Goal: Task Accomplishment & Management: Complete application form

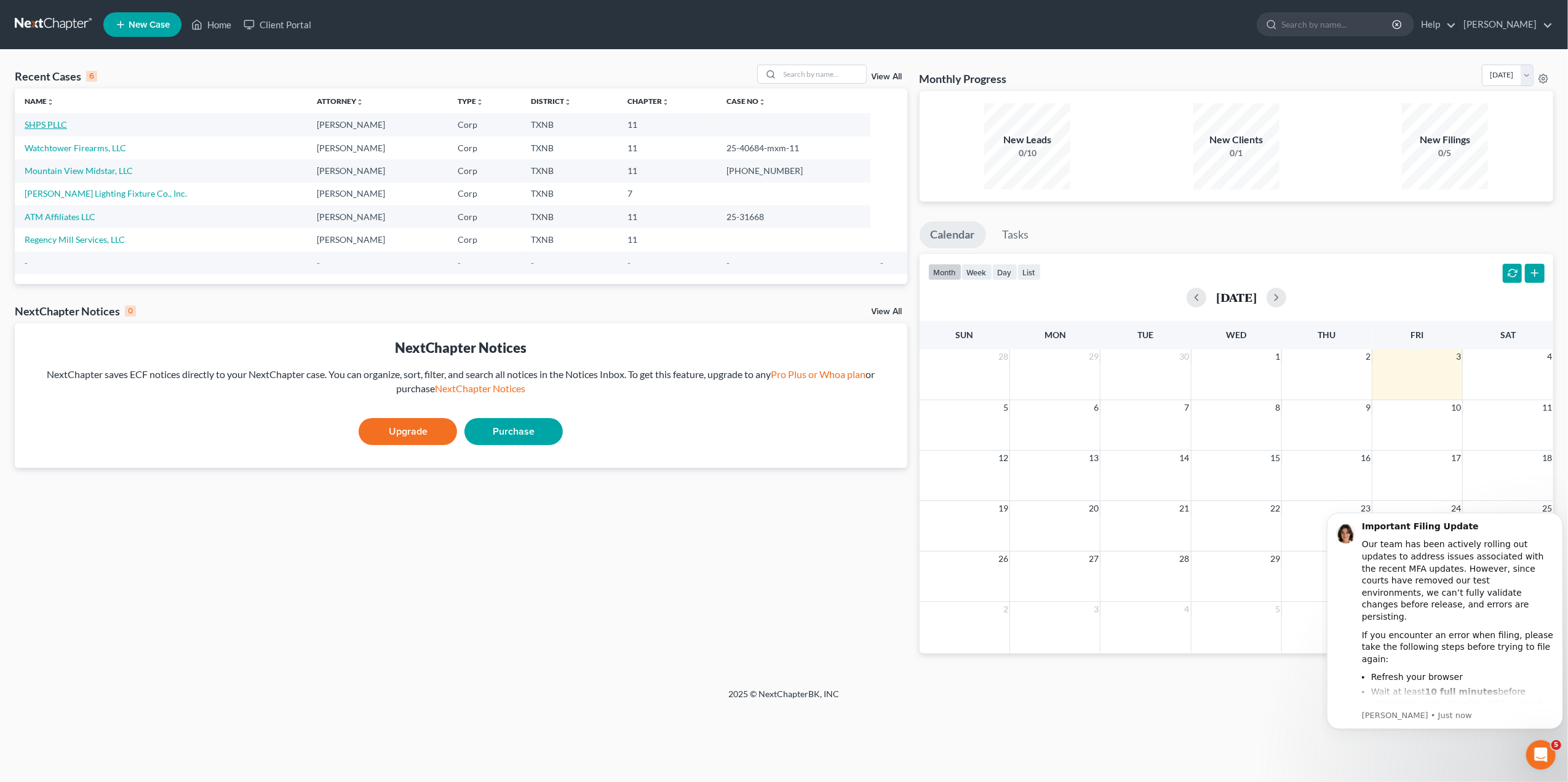
click at [50, 124] on link "SHPS PLLC" at bounding box center [45, 124] width 42 height 11
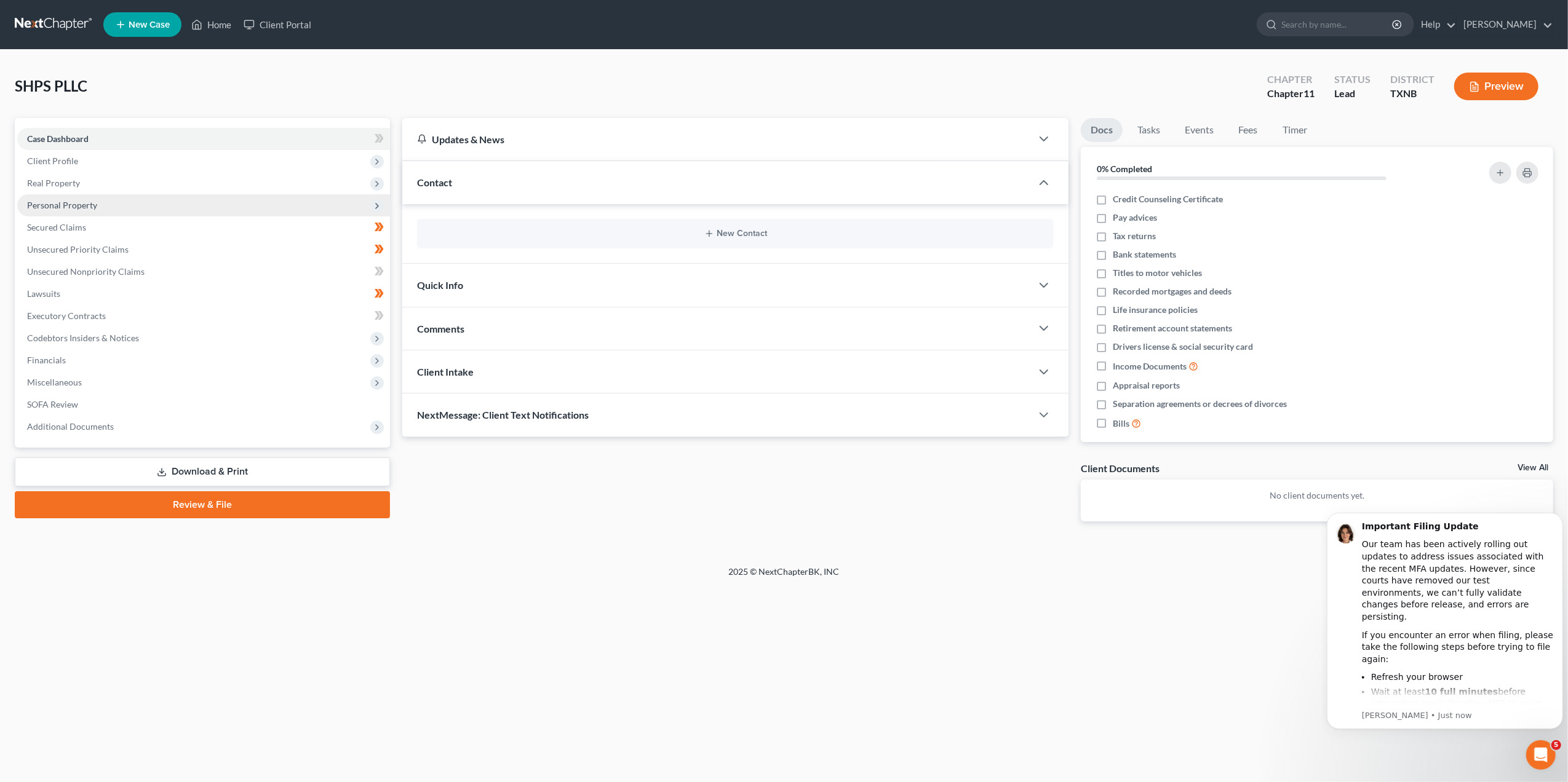
click at [51, 207] on span "Personal Property" at bounding box center [62, 206] width 70 height 11
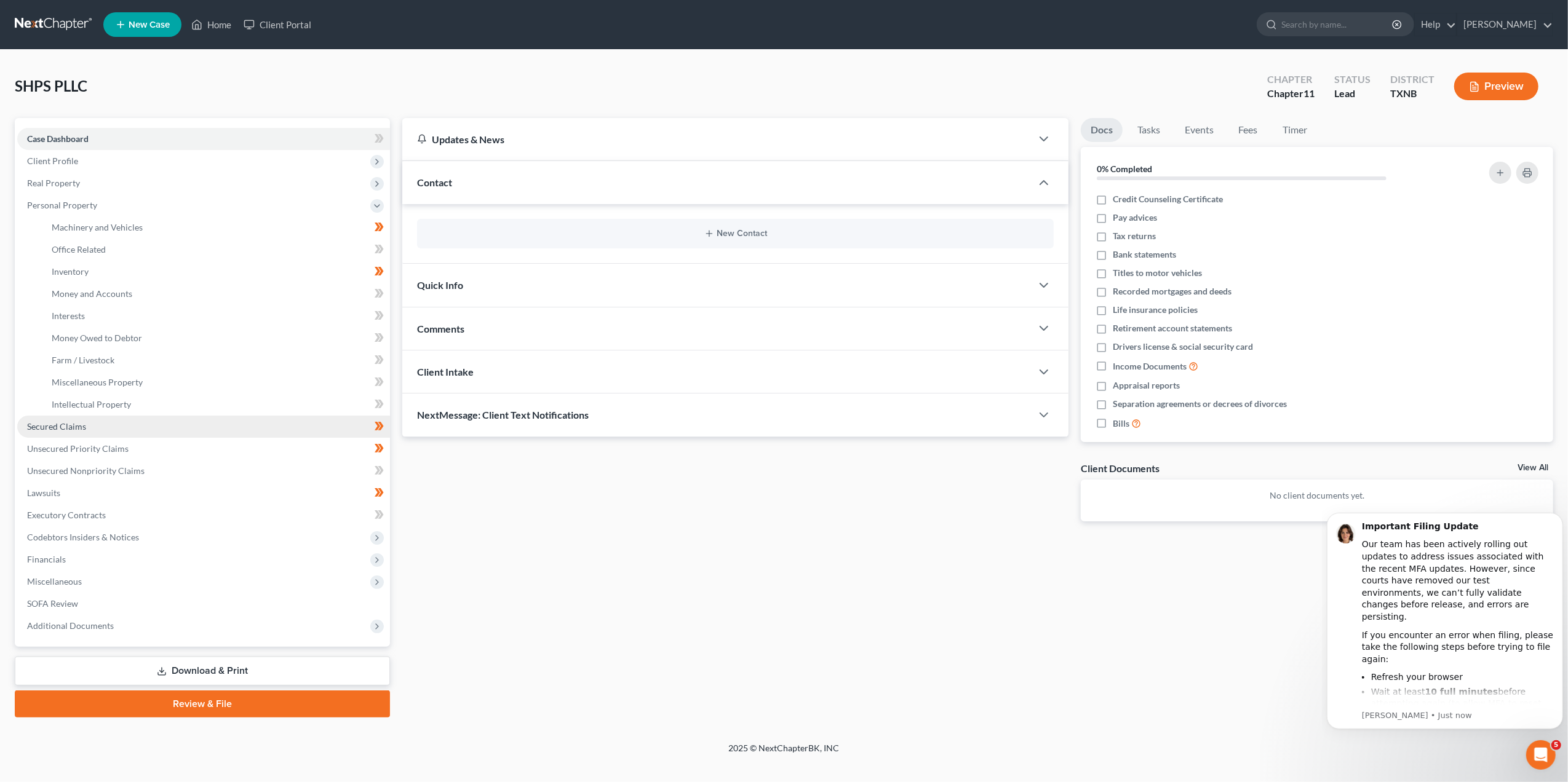
click at [94, 419] on link "Secured Claims" at bounding box center [203, 427] width 373 height 23
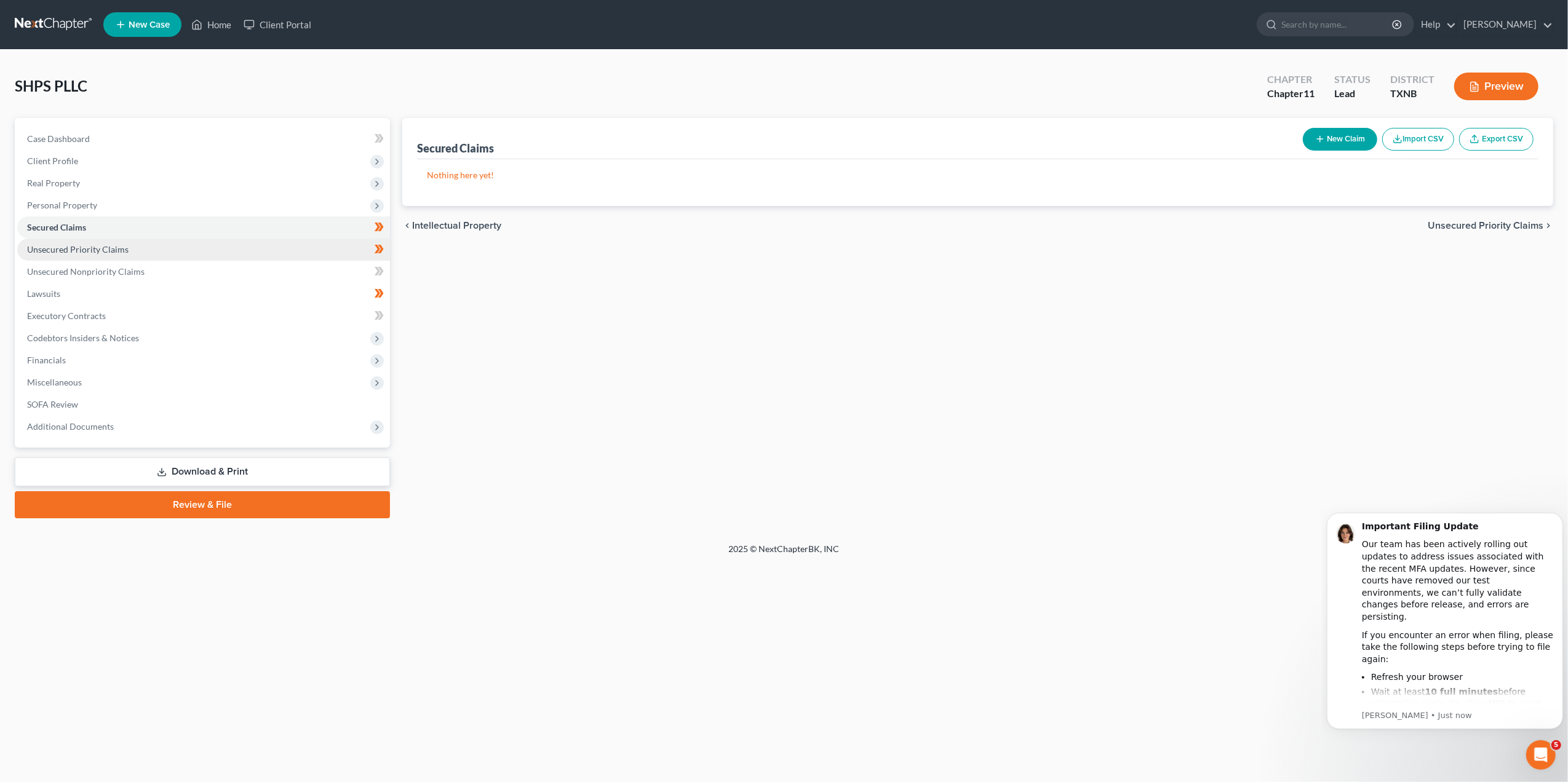
click at [99, 249] on span "Unsecured Priority Claims" at bounding box center [78, 250] width 101 height 11
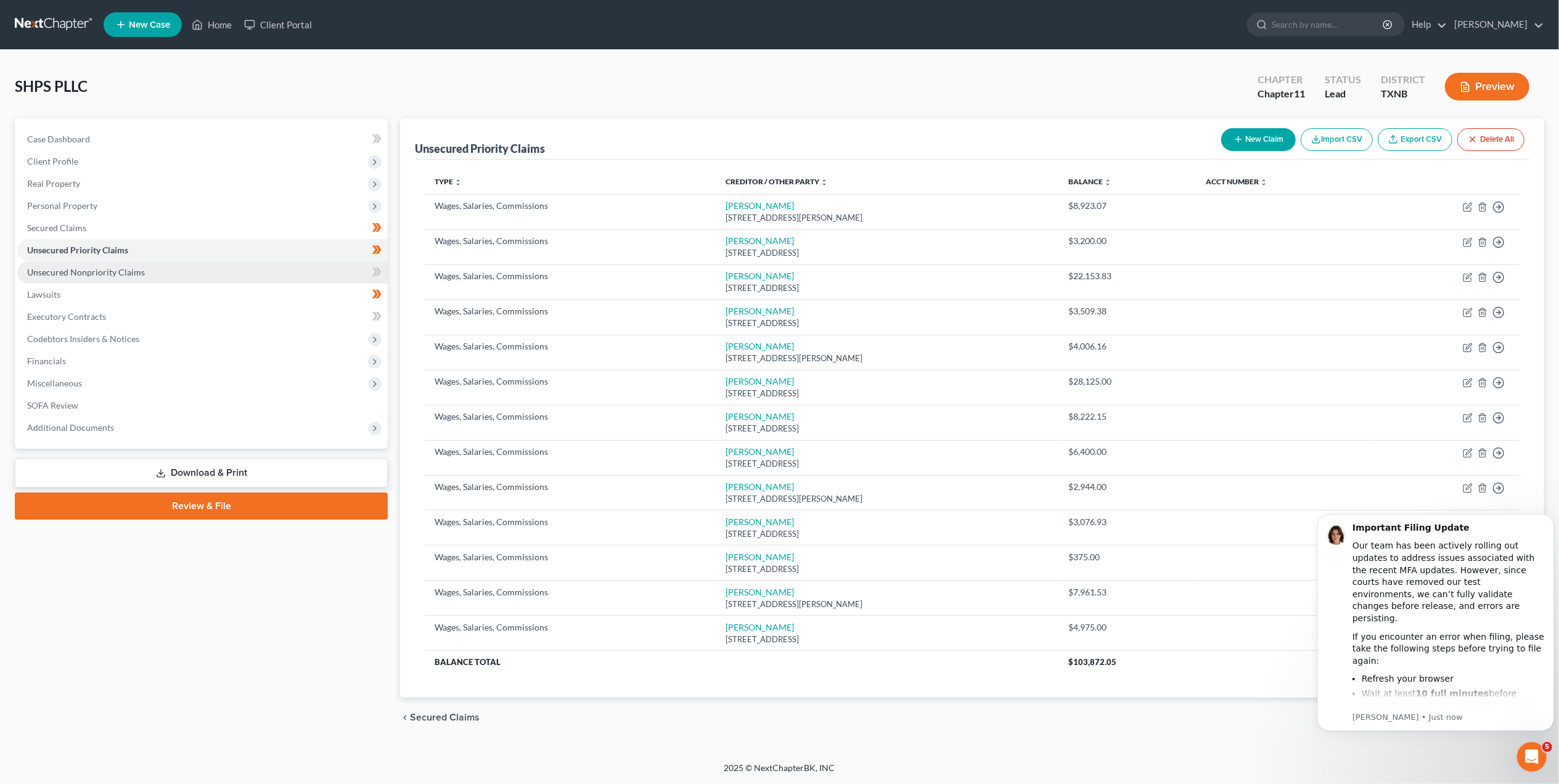
click at [82, 272] on span "Unsecured Nonpriority Claims" at bounding box center [86, 272] width 118 height 11
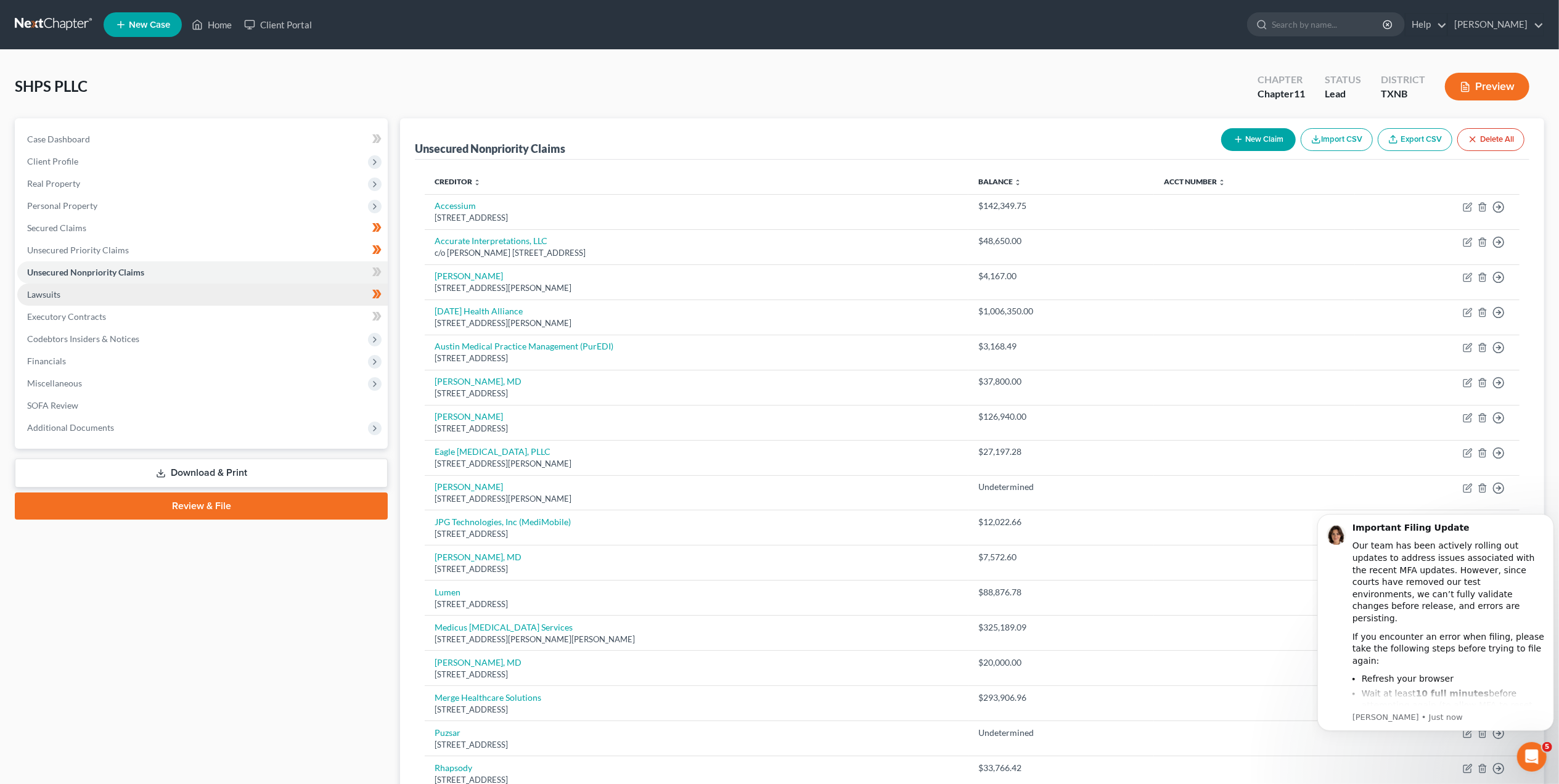
click at [68, 301] on link "Lawsuits" at bounding box center [203, 295] width 371 height 23
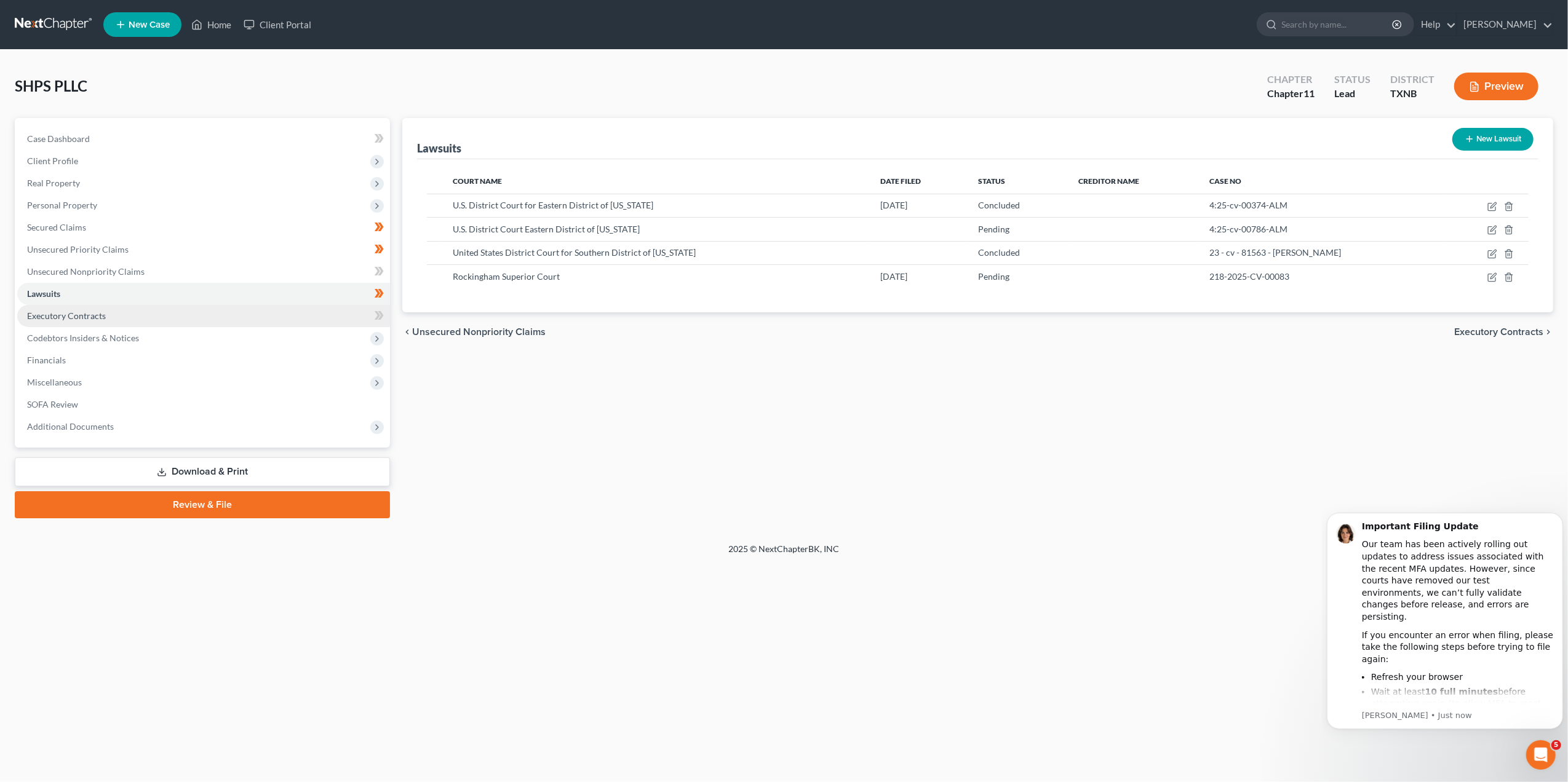
click at [67, 313] on span "Executory Contracts" at bounding box center [66, 316] width 78 height 11
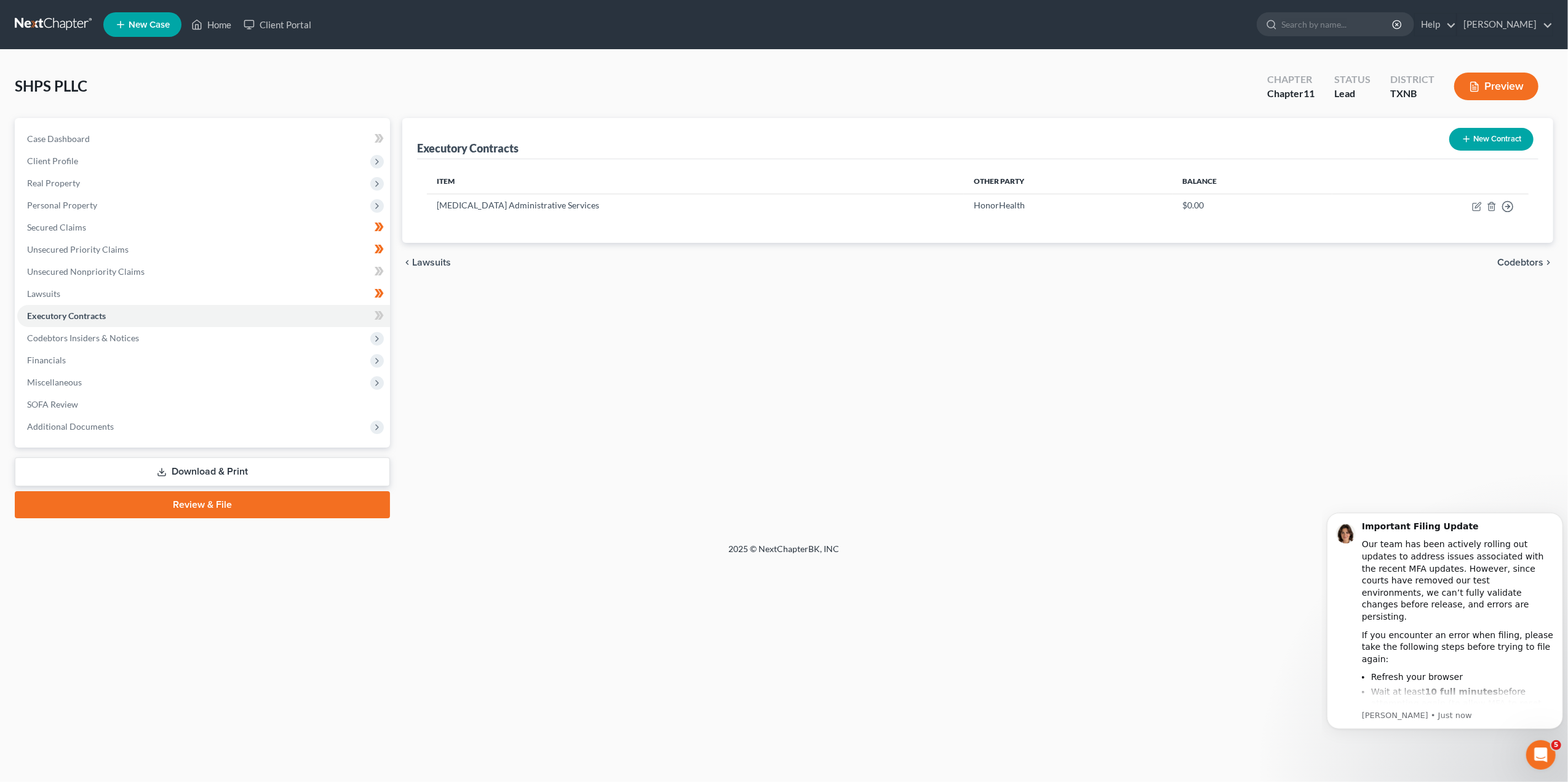
click at [1494, 138] on button "New Contract" at bounding box center [1490, 139] width 84 height 23
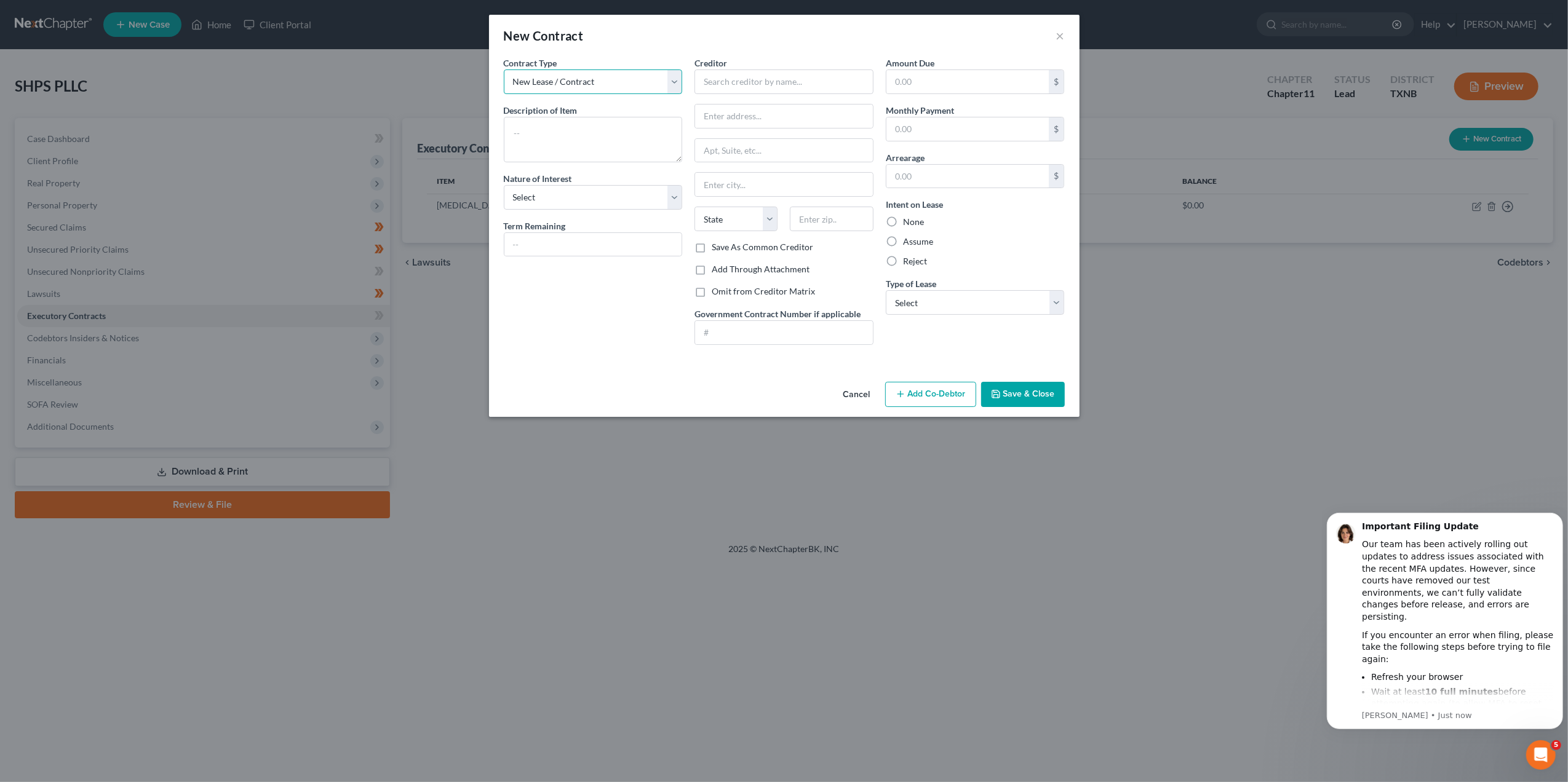
click at [678, 74] on select "New Lease / Contract New Timeshare" at bounding box center [593, 81] width 179 height 24
click at [599, 158] on textarea at bounding box center [593, 140] width 179 height 45
click at [558, 148] on textarea at bounding box center [593, 140] width 179 height 45
type textarea "Outsourced Human Resources Contract"
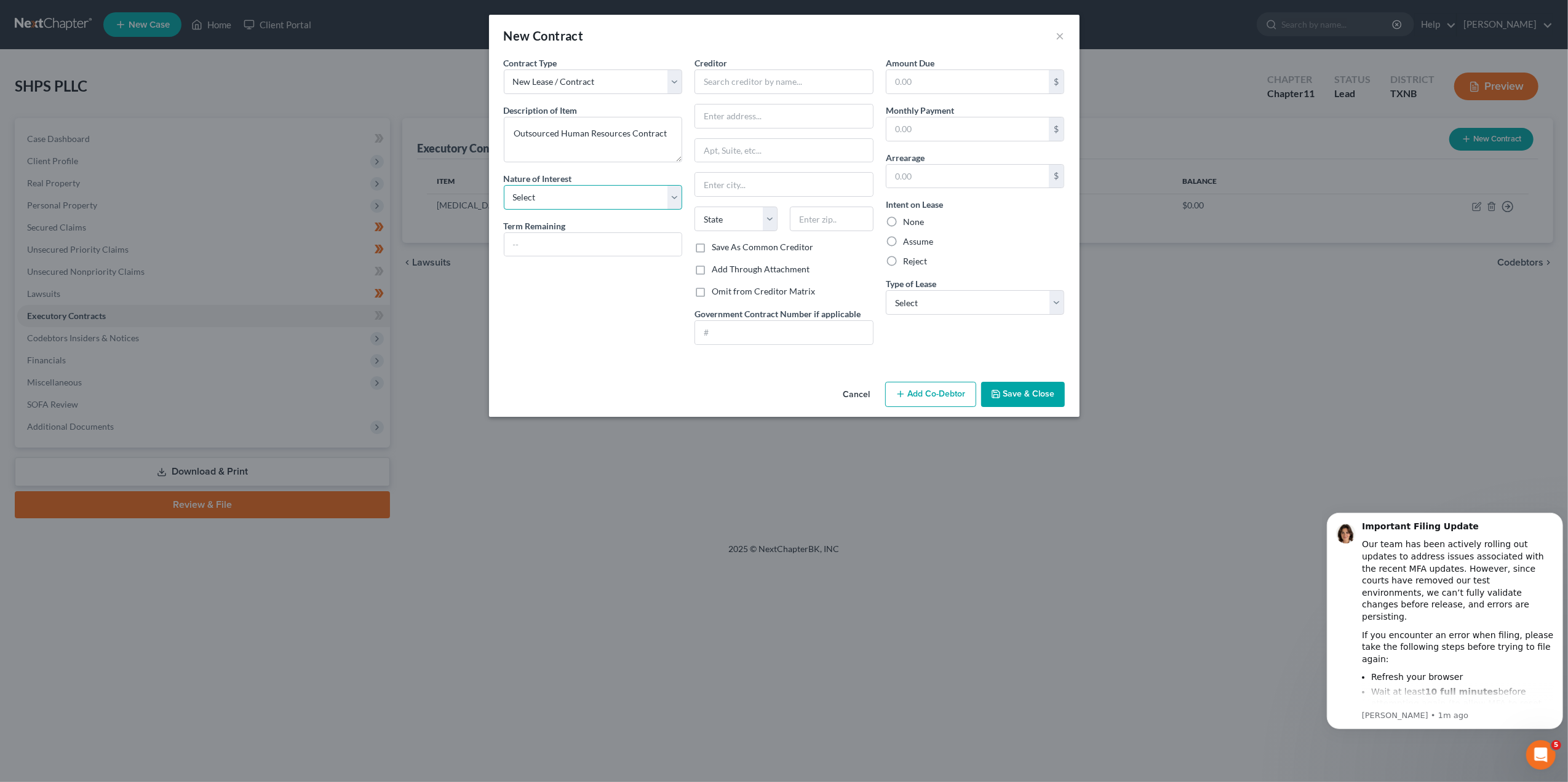
click at [631, 209] on select "Select Purchaser Agent Lessor Lessee" at bounding box center [593, 197] width 179 height 24
click at [728, 72] on input "text" at bounding box center [784, 81] width 179 height 24
type input "Insperity PEO Services, LP"
click at [724, 113] on input "text" at bounding box center [783, 116] width 178 height 23
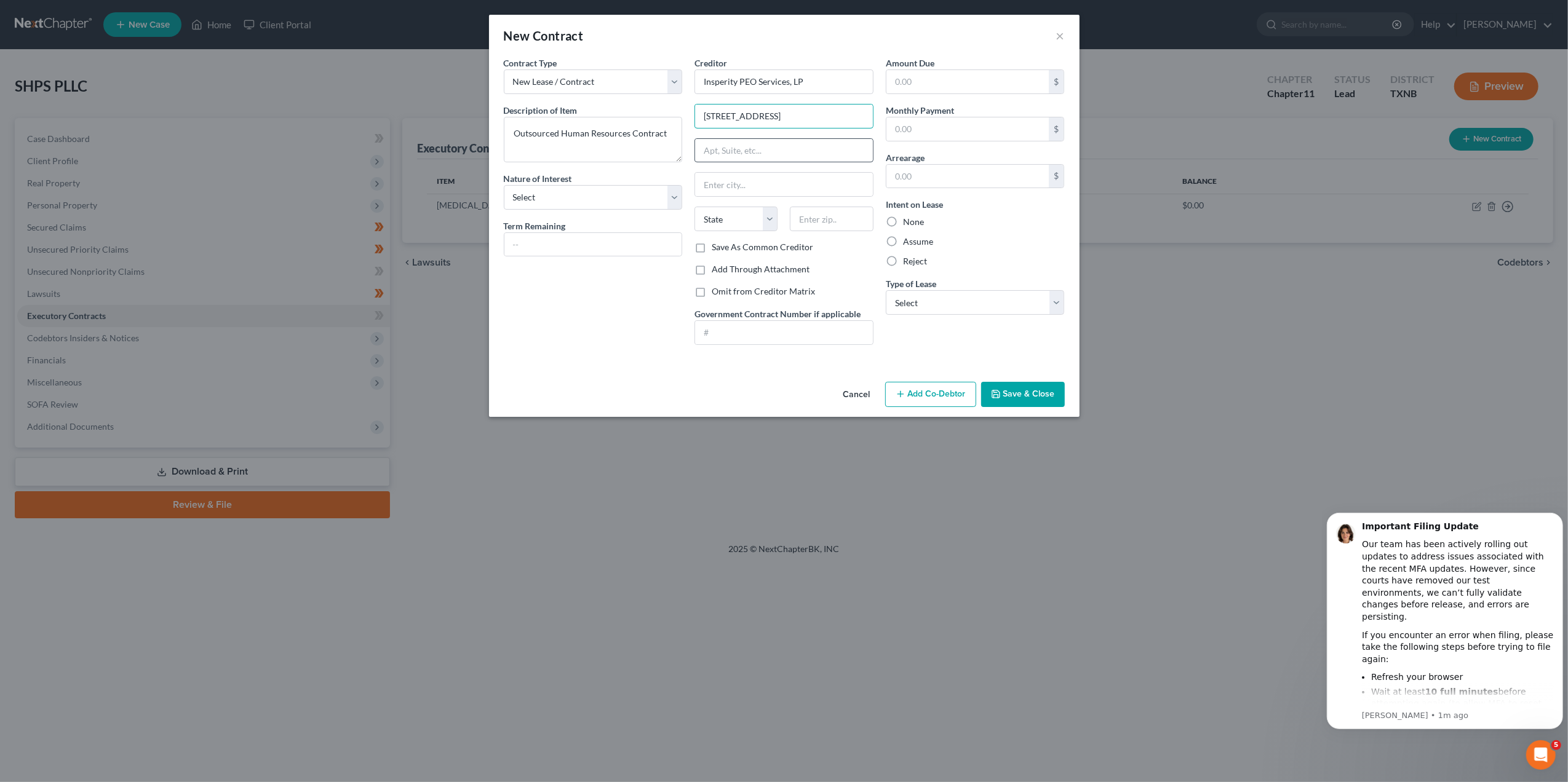
type input "[STREET_ADDRESS]"
click at [722, 143] on input "text" at bounding box center [783, 151] width 178 height 23
click at [716, 175] on input "text" at bounding box center [783, 185] width 178 height 23
type input "[GEOGRAPHIC_DATA]"
select select "45"
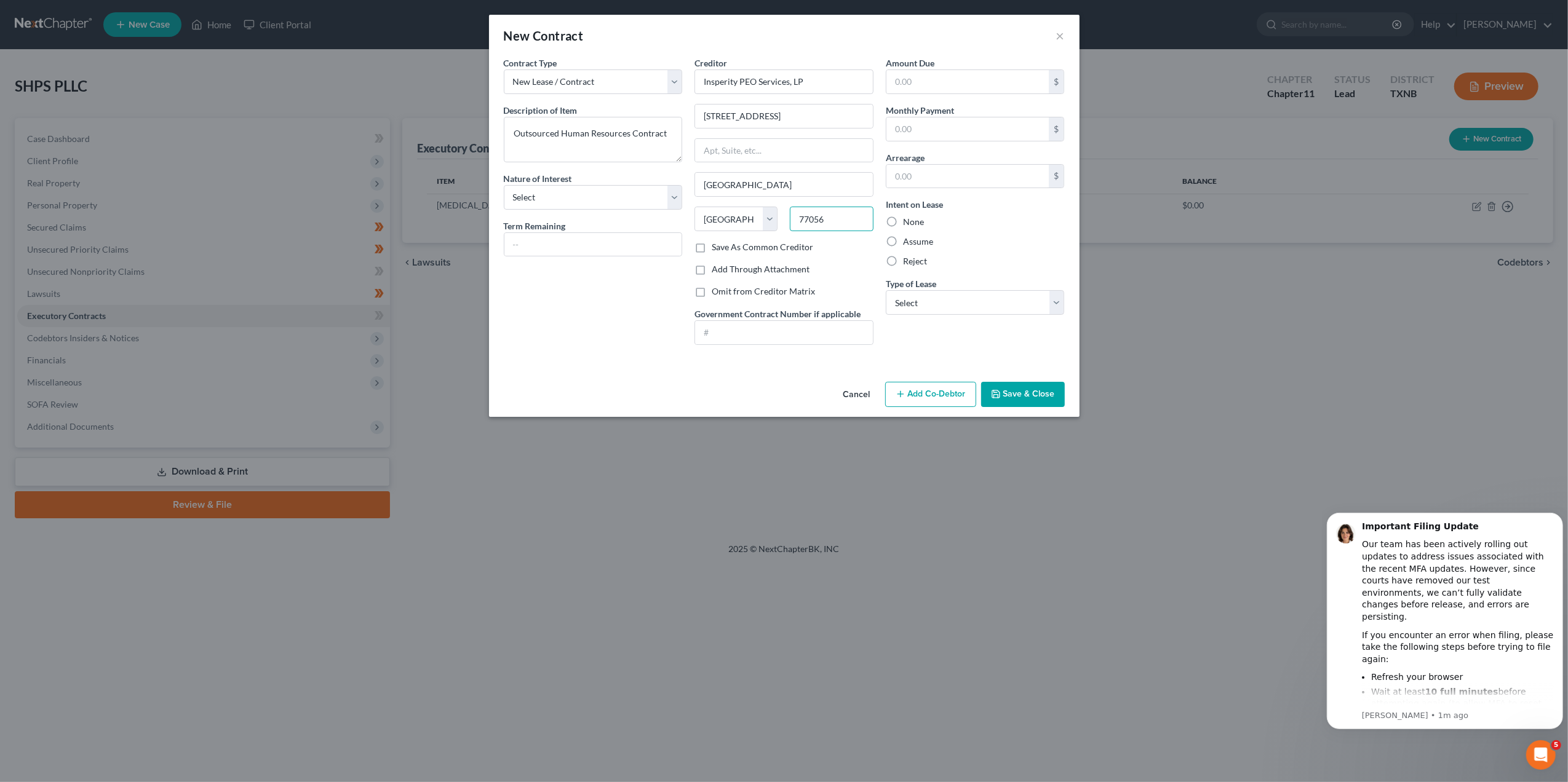
type input "77056"
click at [1021, 402] on button "Save & Close" at bounding box center [1022, 394] width 84 height 26
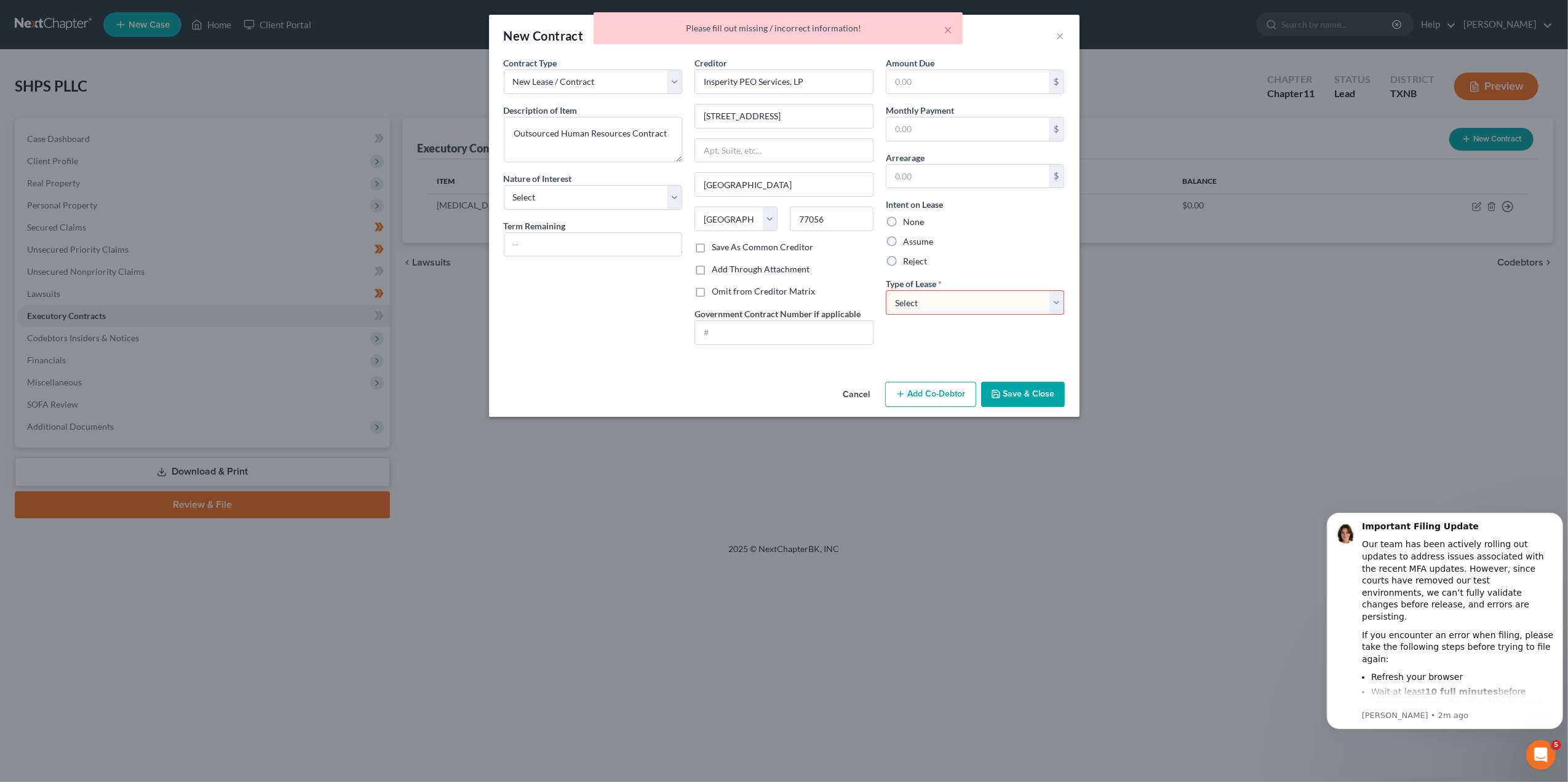
click at [1015, 307] on select "Select Real Estate Car Other" at bounding box center [975, 302] width 179 height 24
select select "2"
click at [886, 291] on select "Select Real Estate Car Other" at bounding box center [975, 302] width 179 height 24
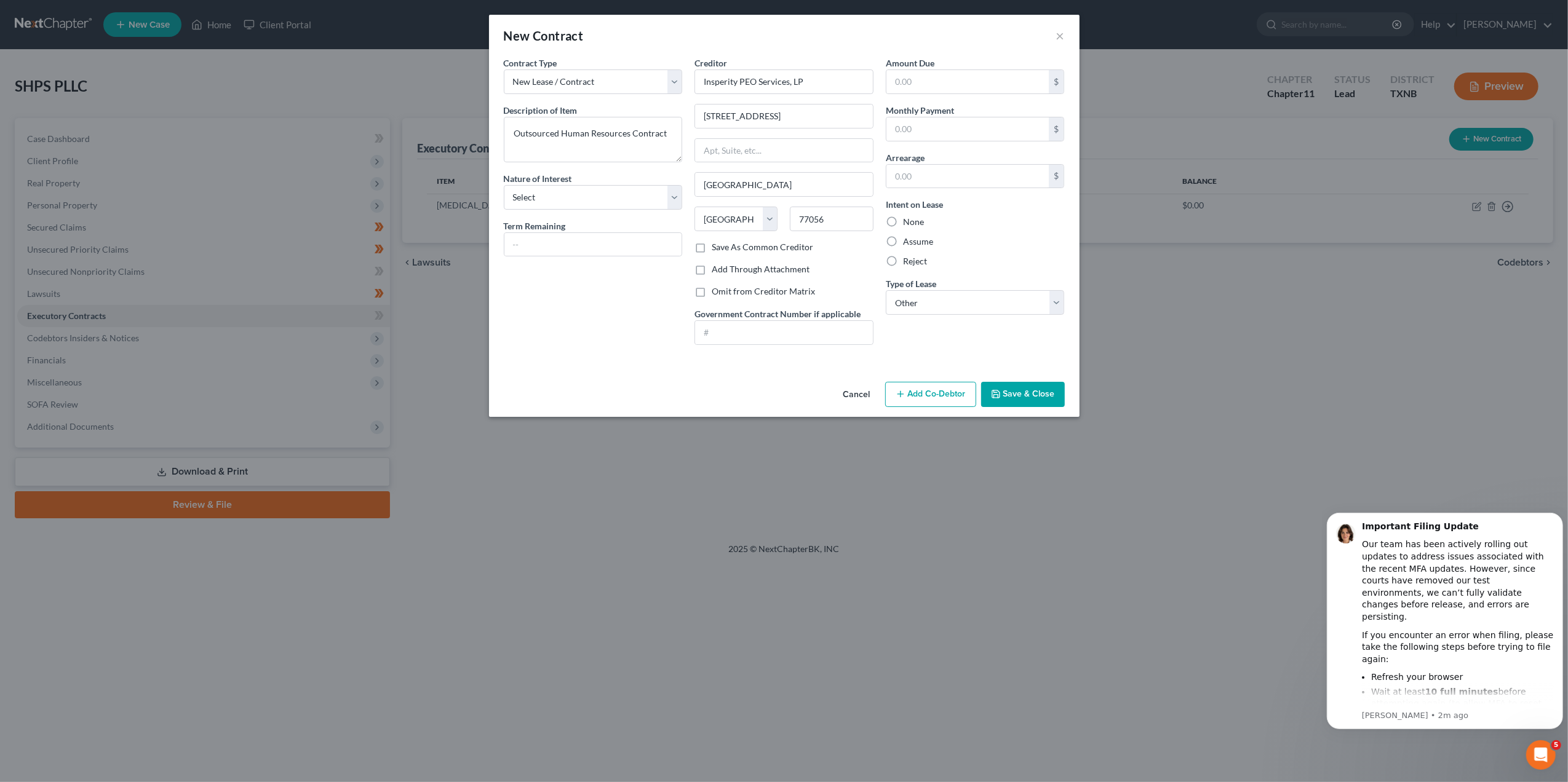
click at [1002, 392] on button "Save & Close" at bounding box center [1022, 394] width 84 height 26
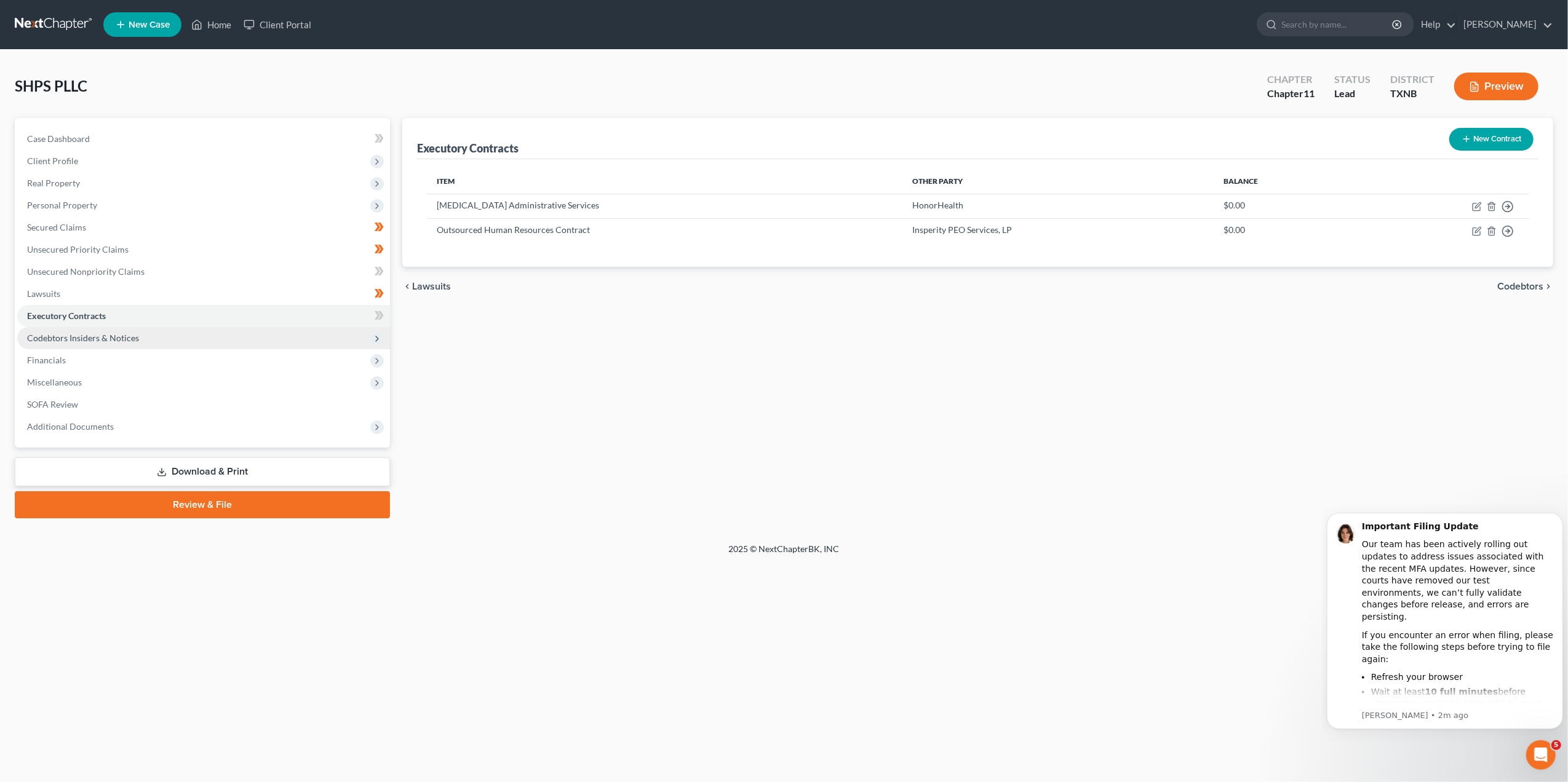
click at [123, 337] on span "Codebtors Insiders & Notices" at bounding box center [83, 338] width 112 height 11
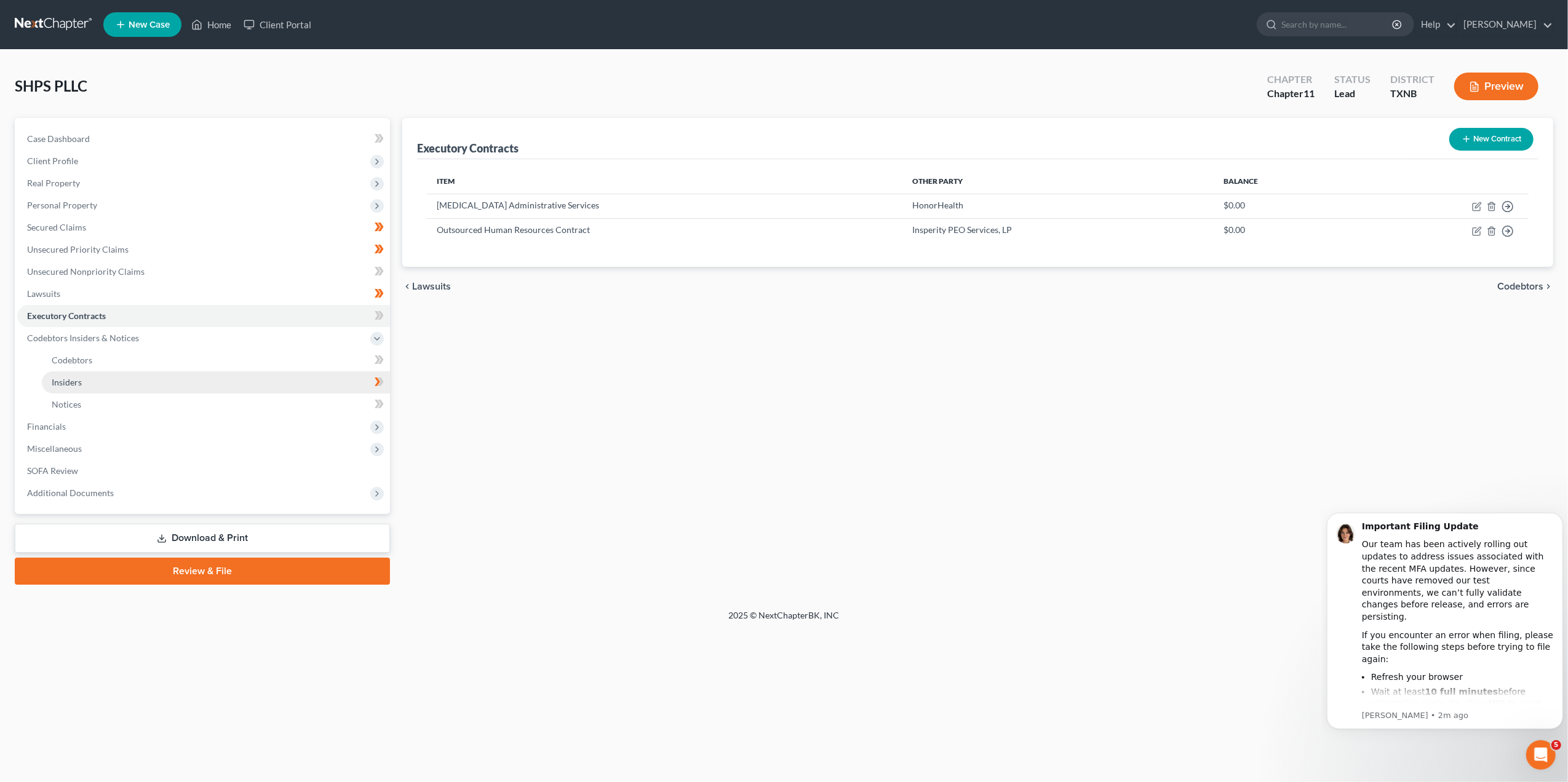
click at [104, 378] on link "Insiders" at bounding box center [216, 382] width 348 height 23
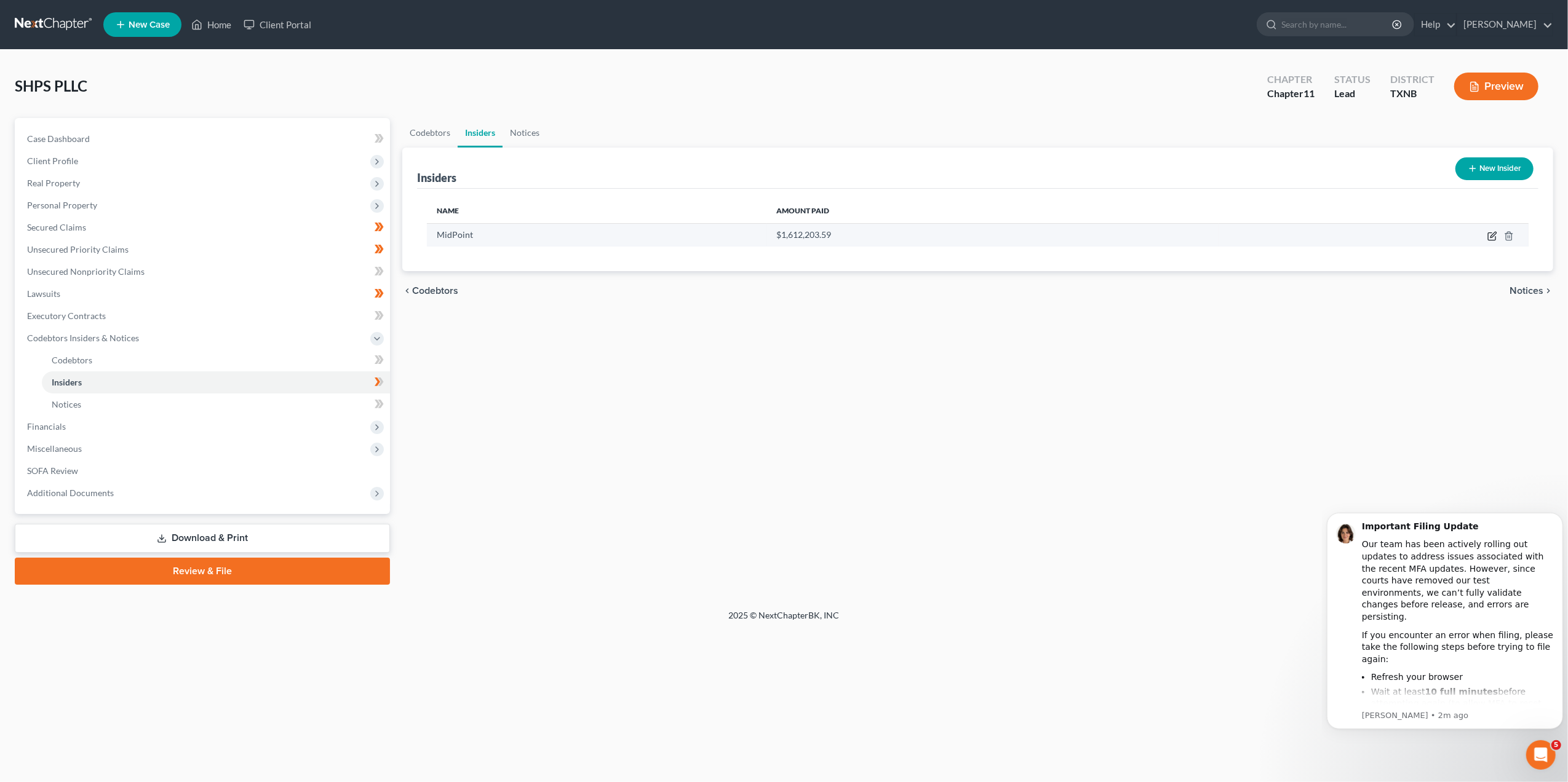
click at [1490, 233] on icon "button" at bounding box center [1491, 236] width 7 height 7
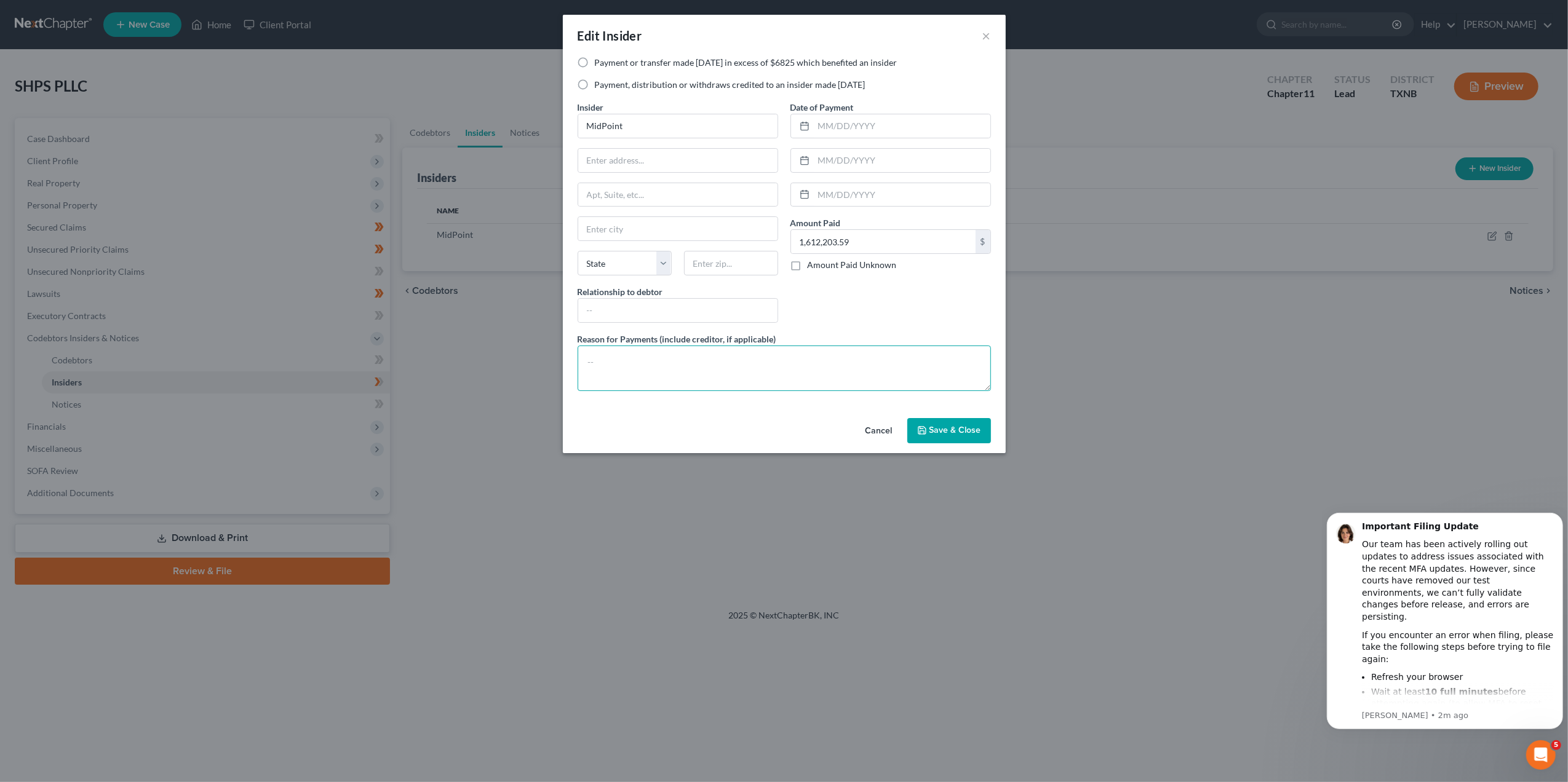
click at [642, 362] on textarea at bounding box center [784, 368] width 413 height 45
click at [648, 300] on input "text" at bounding box center [678, 310] width 199 height 23
click at [984, 30] on button "×" at bounding box center [987, 35] width 9 height 14
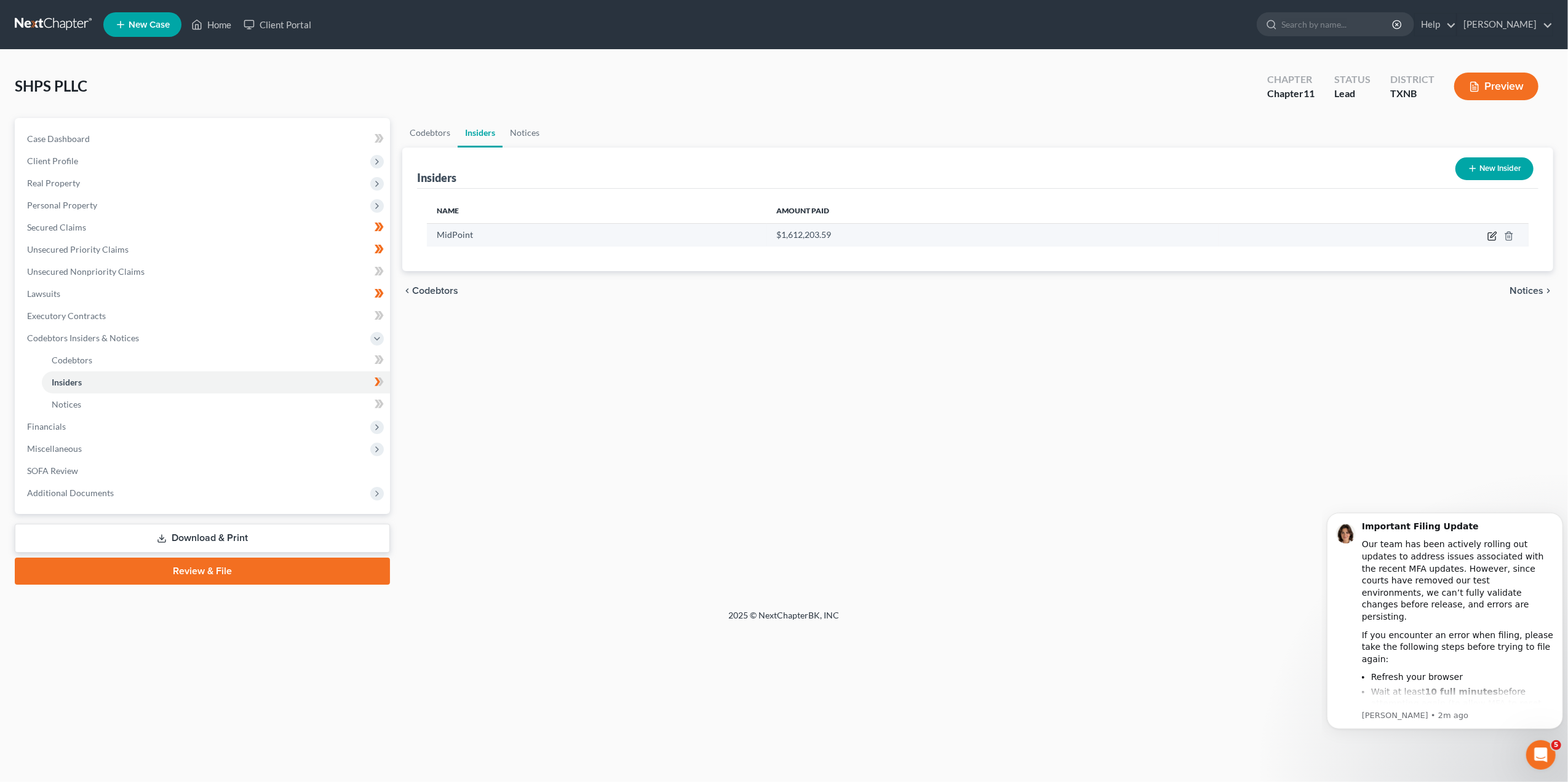
click at [1492, 236] on icon "button" at bounding box center [1493, 235] width 5 height 5
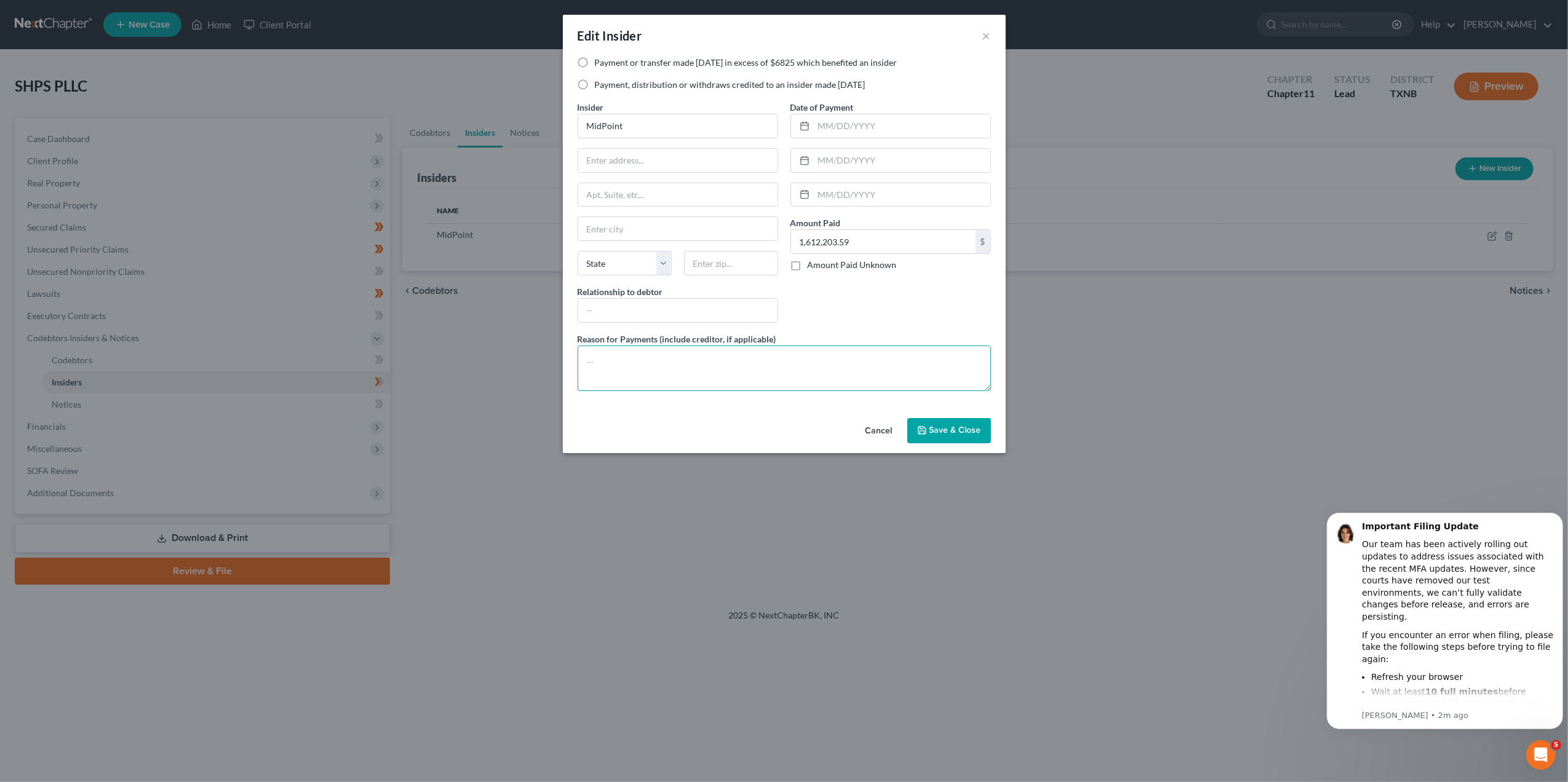
click at [618, 366] on textarea at bounding box center [784, 368] width 413 height 45
click at [595, 64] on label "Payment or transfer made [DATE] in excess of $6825 which benefited an insider" at bounding box center [745, 63] width 302 height 13
click at [600, 64] on input "Payment or transfer made [DATE] in excess of $6825 which benefited an insider" at bounding box center [604, 60] width 8 height 8
radio input "true"
click at [742, 372] on textarea at bounding box center [784, 368] width 413 height 45
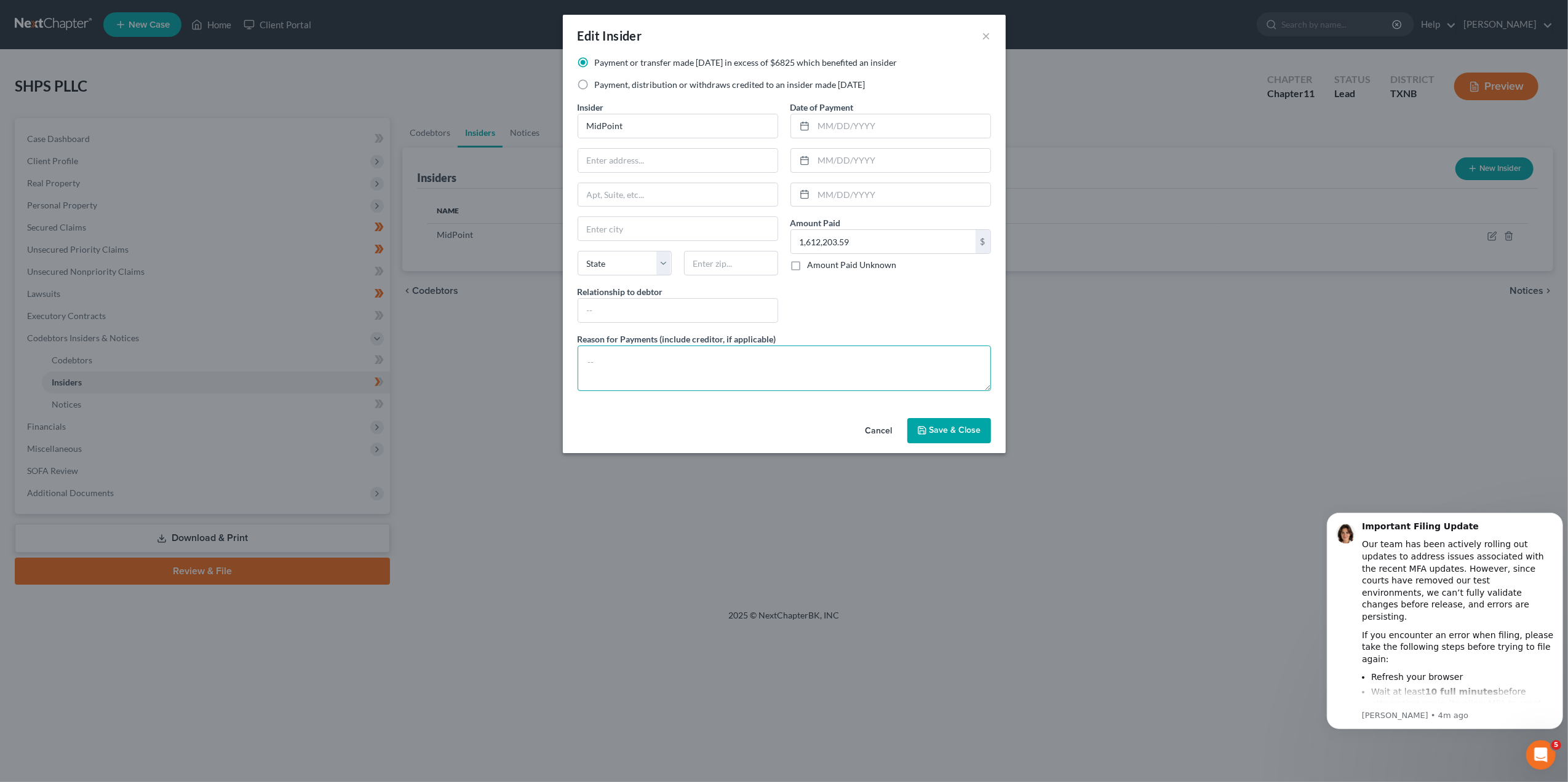
paste textarea "Midpoint is the company that contracts with SHPS for [MEDICAL_DATA] services"
type textarea "Midpoint is the company that contracts with SHPS for [MEDICAL_DATA] services pr…"
click at [961, 438] on button "Save & Close" at bounding box center [949, 431] width 84 height 26
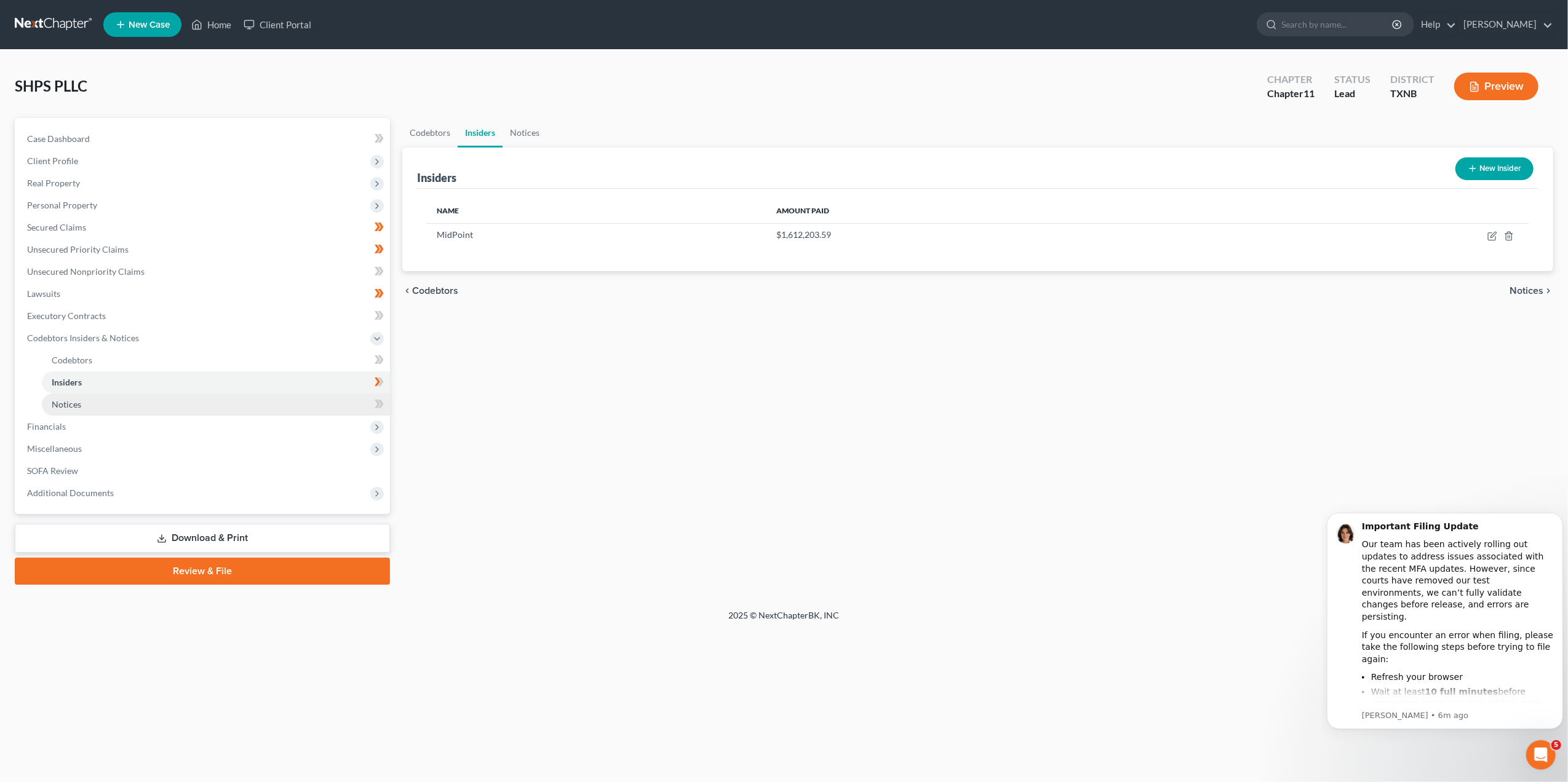
click at [180, 403] on link "Notices" at bounding box center [216, 404] width 348 height 23
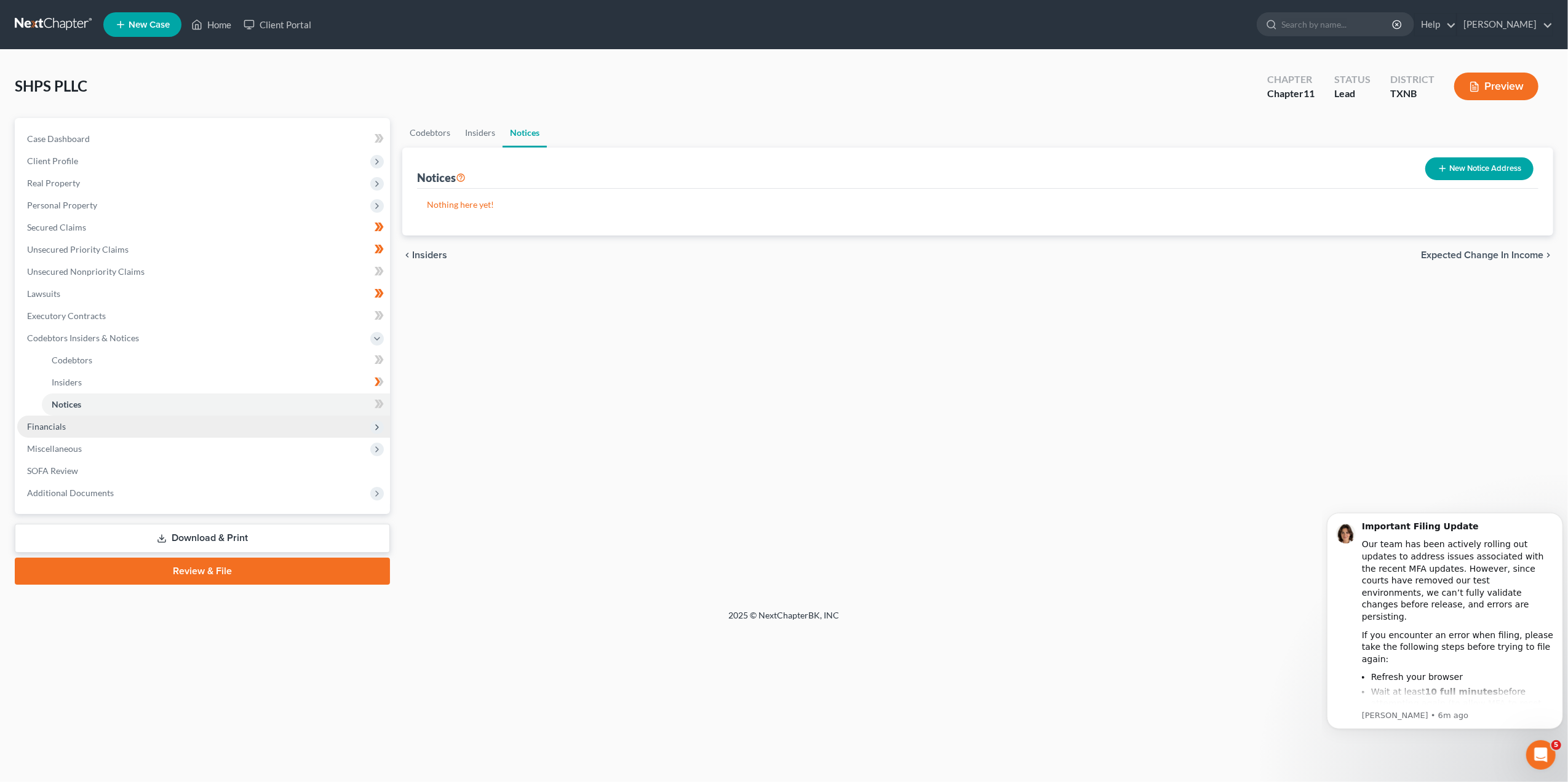
click at [69, 433] on span "Financials" at bounding box center [203, 427] width 373 height 23
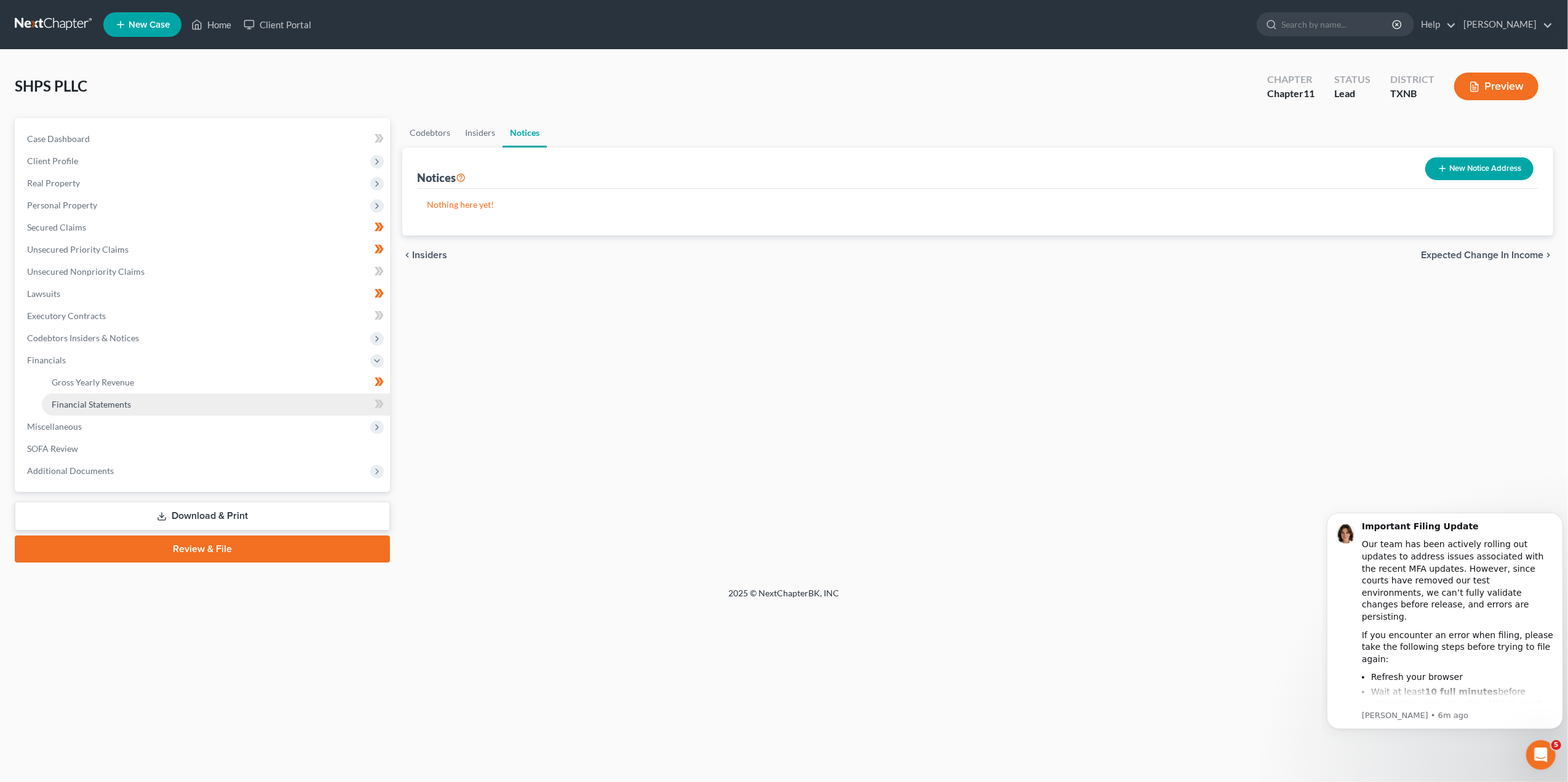
click at [205, 397] on link "Financial Statements" at bounding box center [216, 404] width 348 height 23
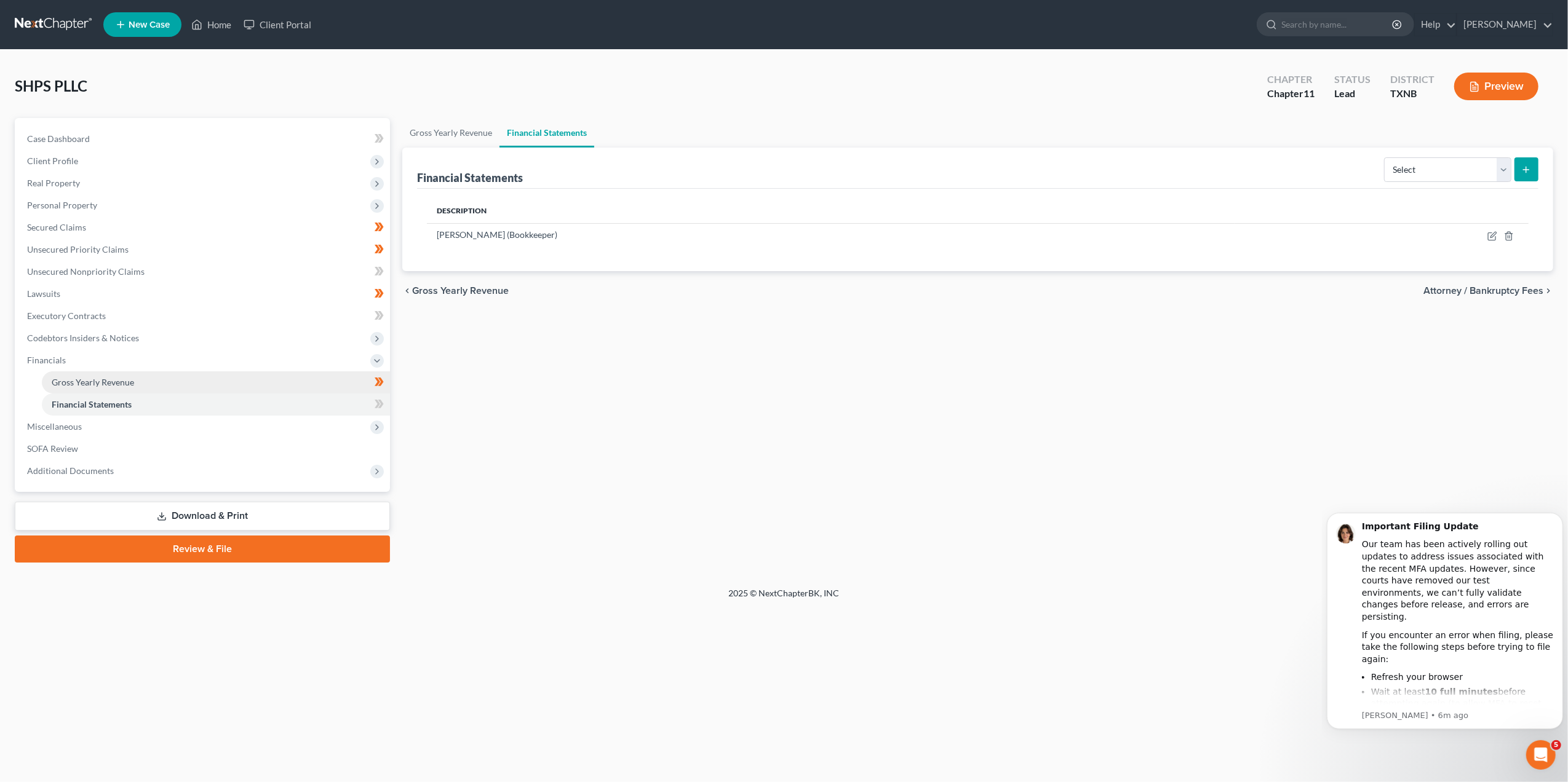
click at [175, 380] on link "Gross Yearly Revenue" at bounding box center [216, 382] width 348 height 23
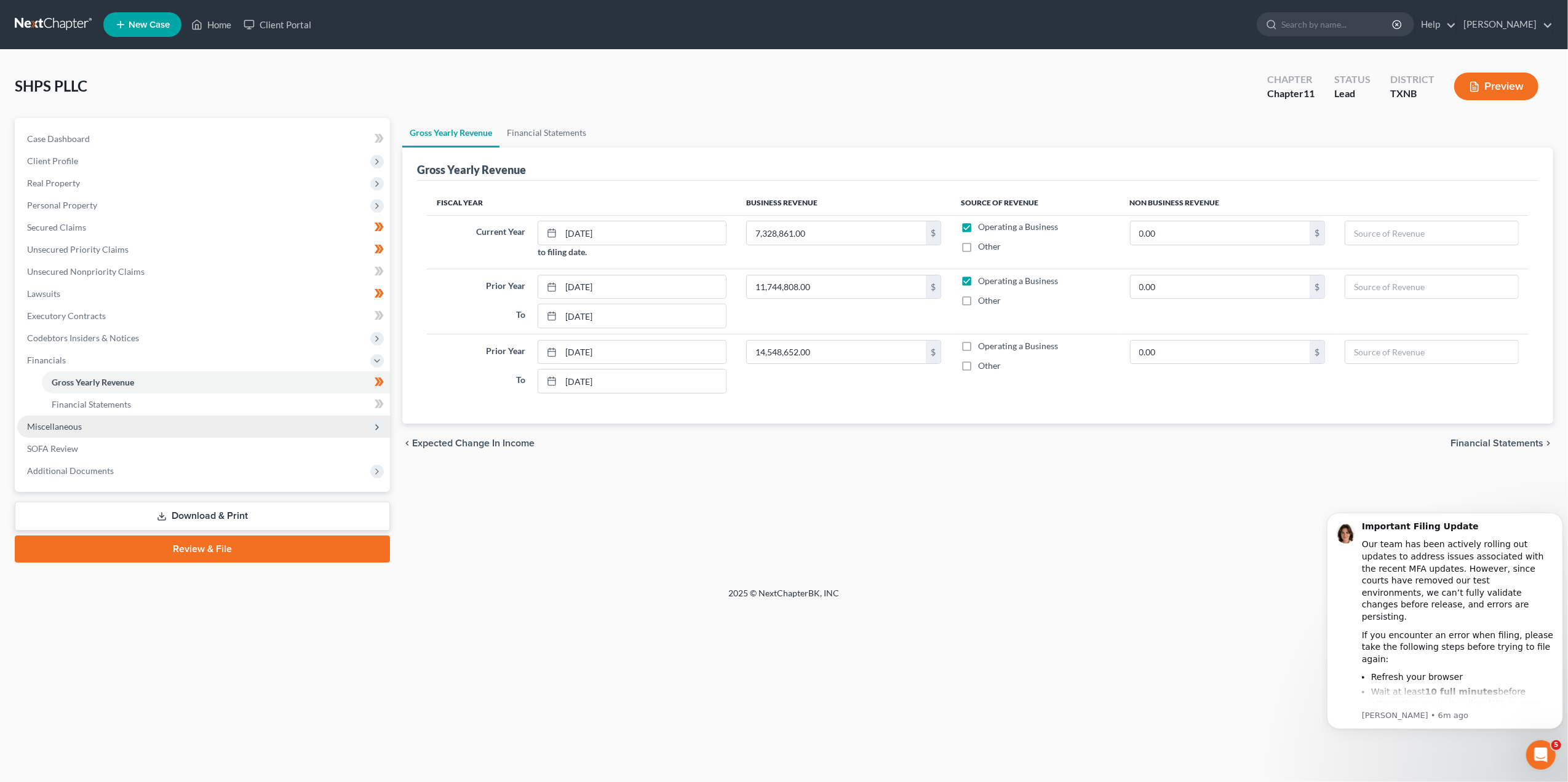
click at [142, 423] on span "Miscellaneous" at bounding box center [203, 427] width 373 height 23
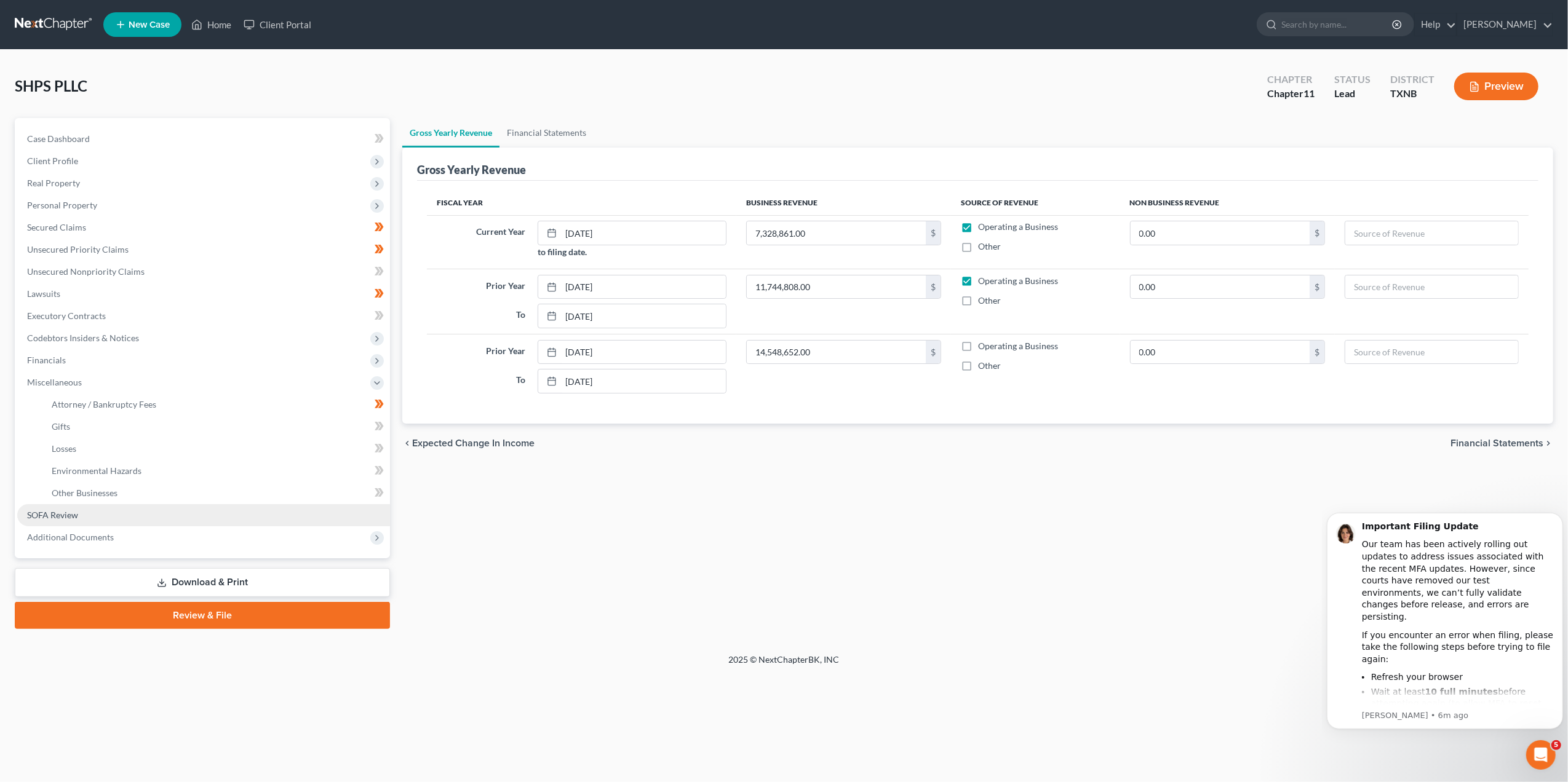
click at [101, 511] on link "SOFA Review" at bounding box center [203, 515] width 373 height 23
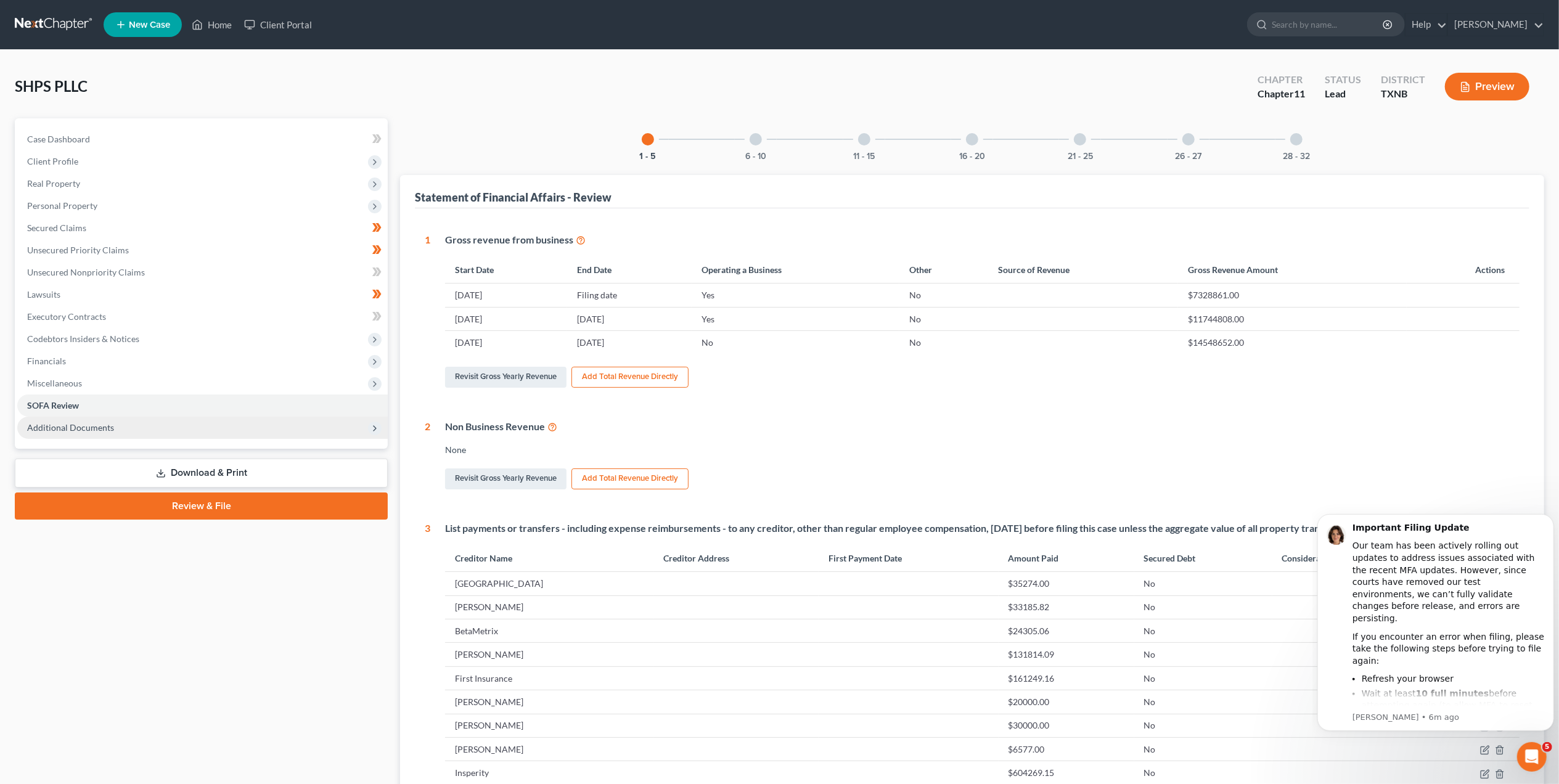
click at [217, 430] on span "Additional Documents" at bounding box center [203, 428] width 371 height 23
